Goal: Task Accomplishment & Management: Manage account settings

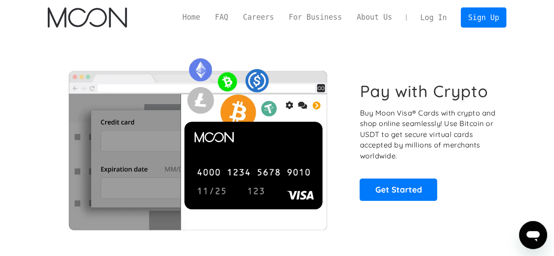
click at [435, 14] on link "Log In" at bounding box center [433, 17] width 41 height 19
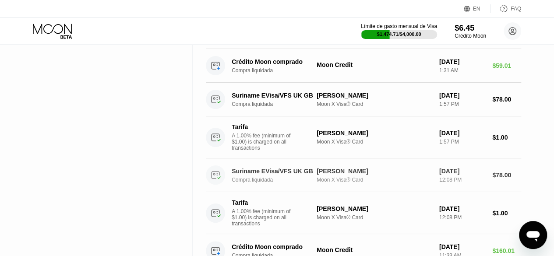
scroll to position [701, 0]
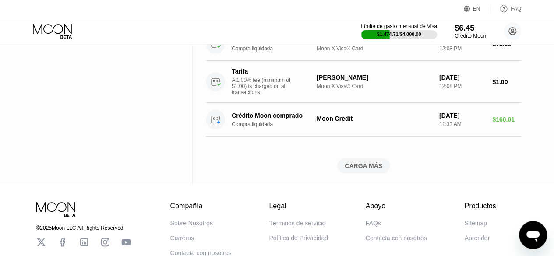
click at [367, 174] on div "CARGA MÁS" at bounding box center [363, 166] width 53 height 15
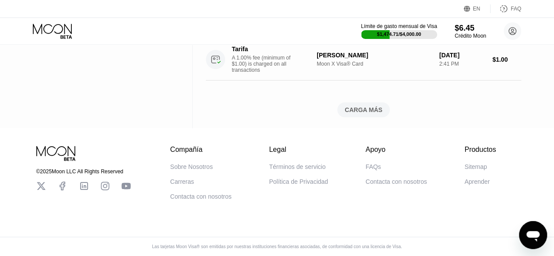
scroll to position [1562, 0]
click at [375, 114] on div "CARGA MÁS" at bounding box center [364, 110] width 38 height 8
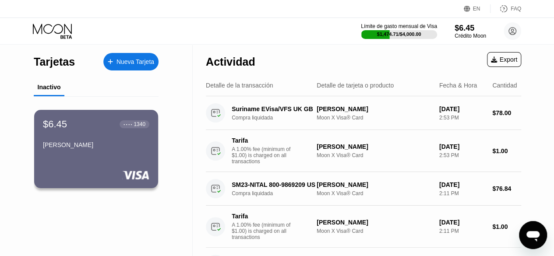
scroll to position [2208, 0]
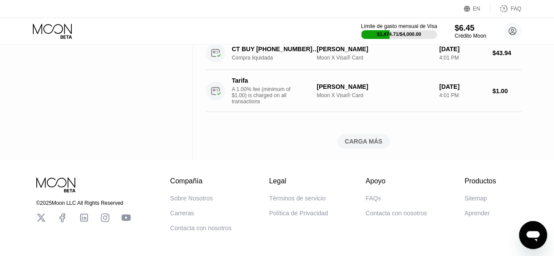
click at [367, 149] on div "CARGA MÁS" at bounding box center [363, 141] width 53 height 15
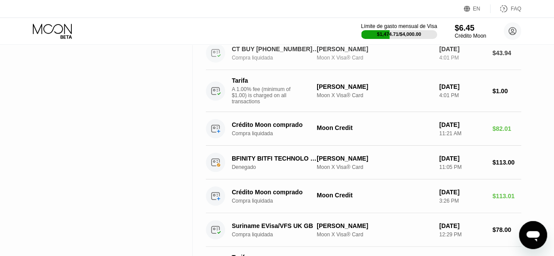
click at [386, 53] on div "JHONATAN CORELLA" at bounding box center [375, 49] width 116 height 7
